Goal: Information Seeking & Learning: Learn about a topic

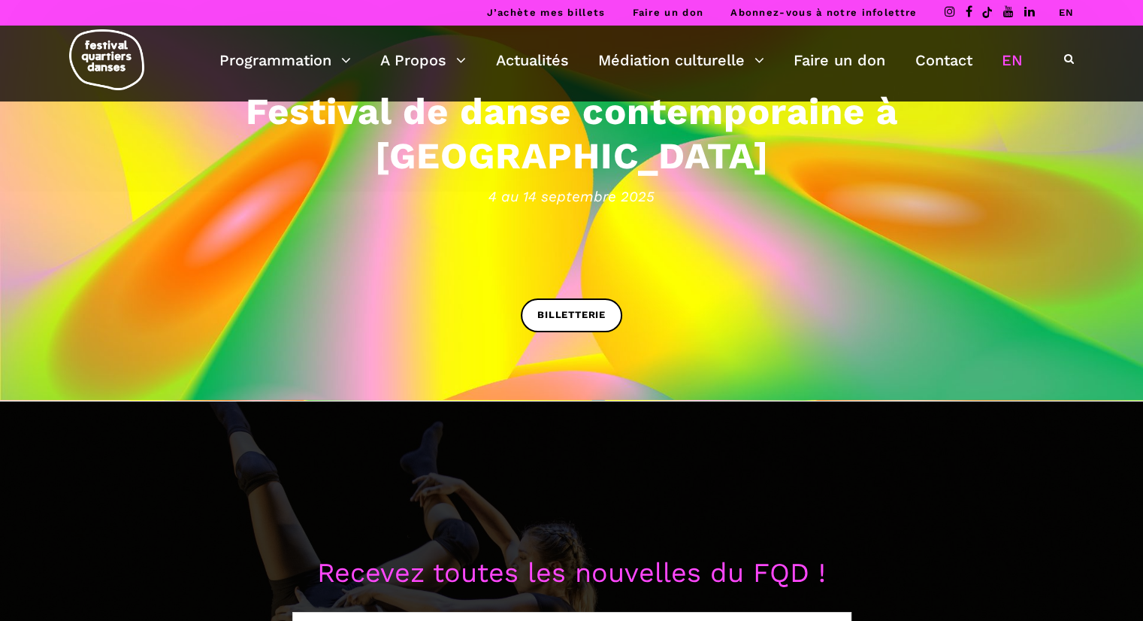
click at [1004, 62] on link "EN" at bounding box center [1012, 60] width 21 height 26
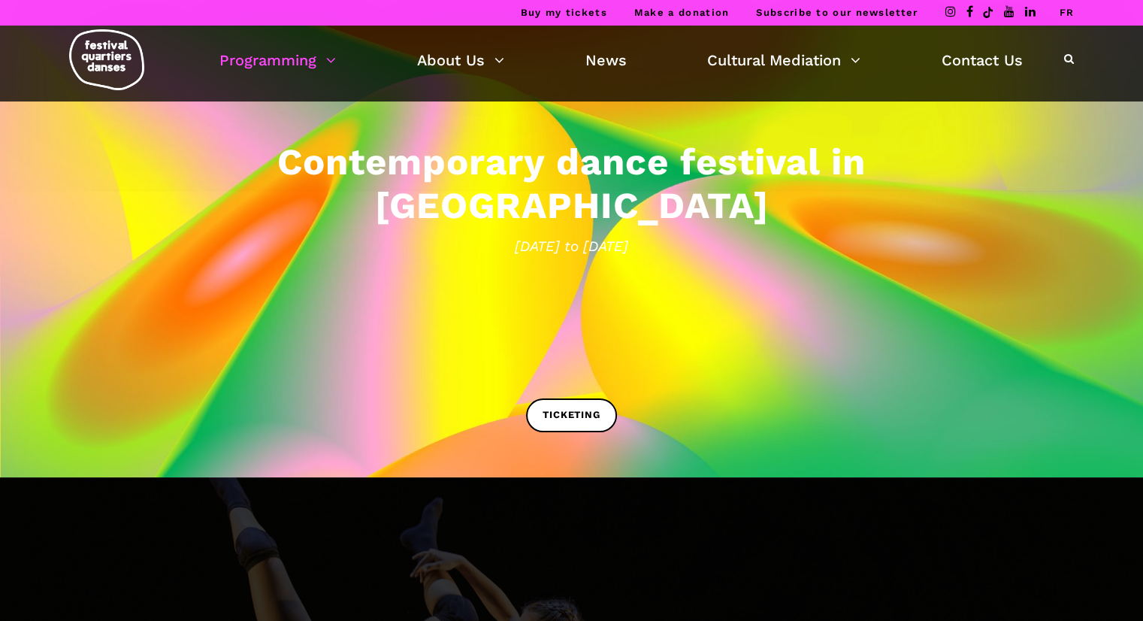
click at [295, 66] on link "Programming" at bounding box center [277, 60] width 116 height 26
click at [287, 55] on link "Programming" at bounding box center [277, 60] width 116 height 26
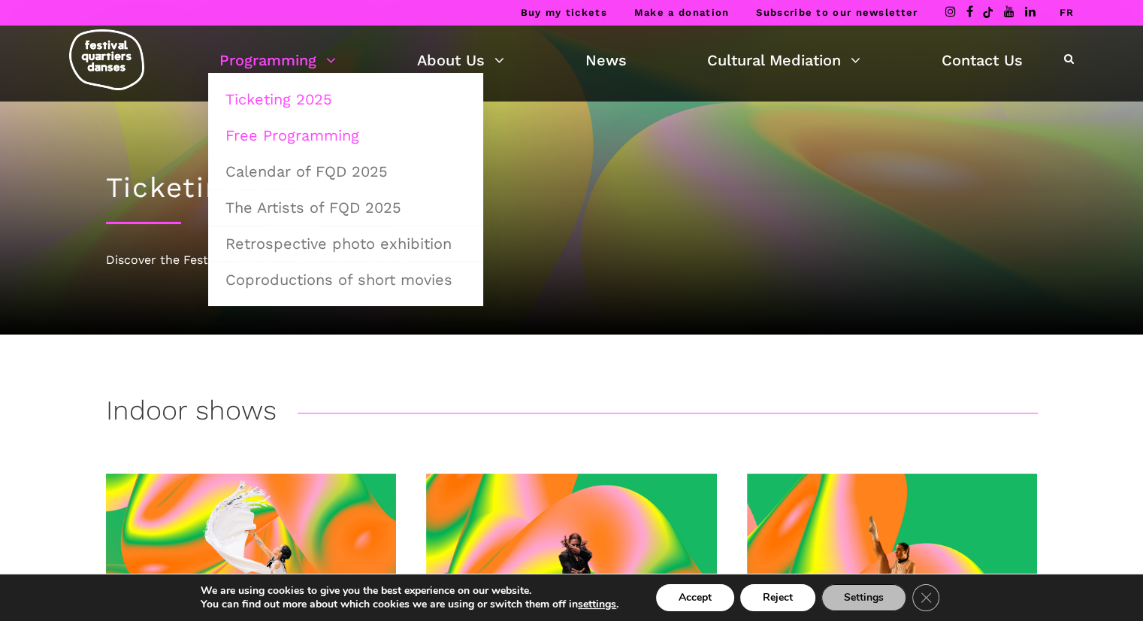
click at [287, 145] on link "Free Programming" at bounding box center [345, 135] width 259 height 35
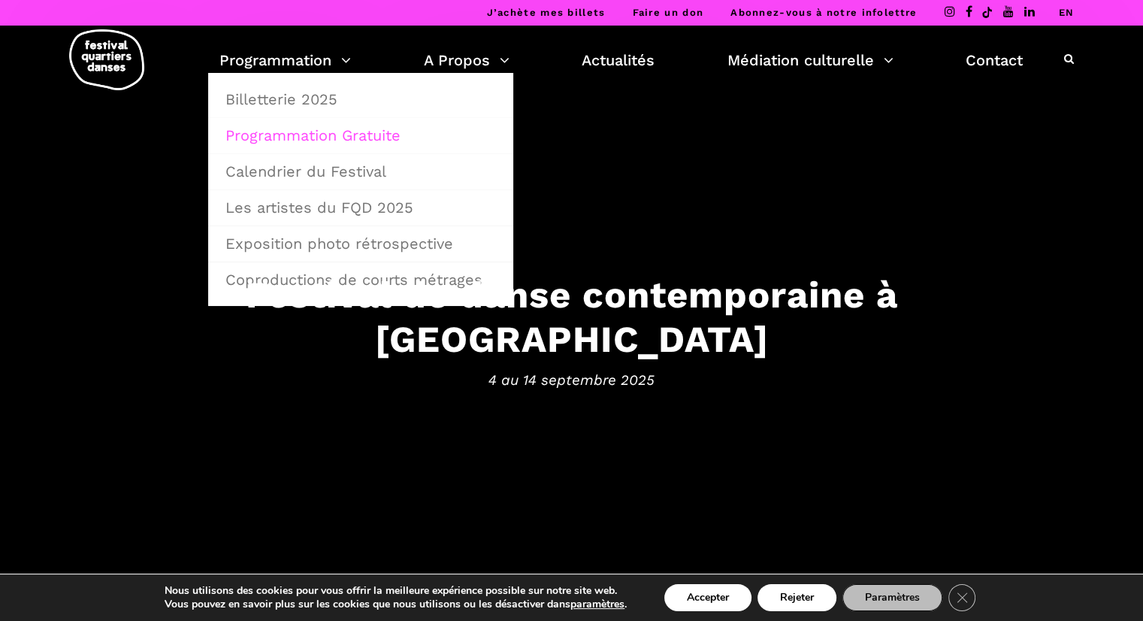
click at [327, 130] on link "Programmation Gratuite" at bounding box center [360, 135] width 289 height 35
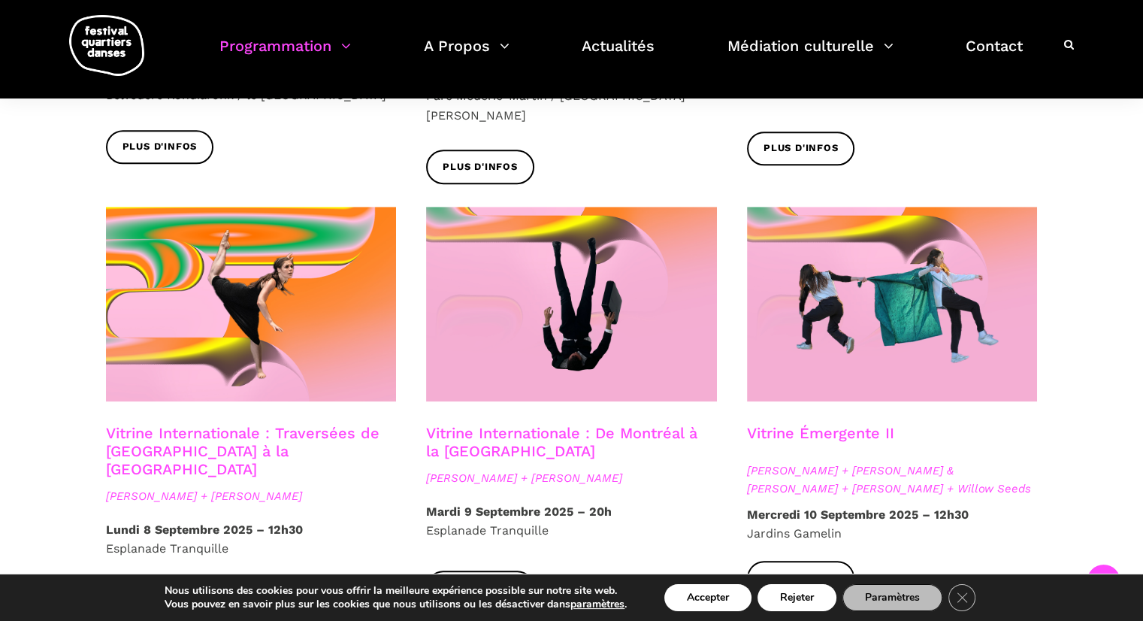
scroll to position [1153, 0]
